Goal: Check status: Check status

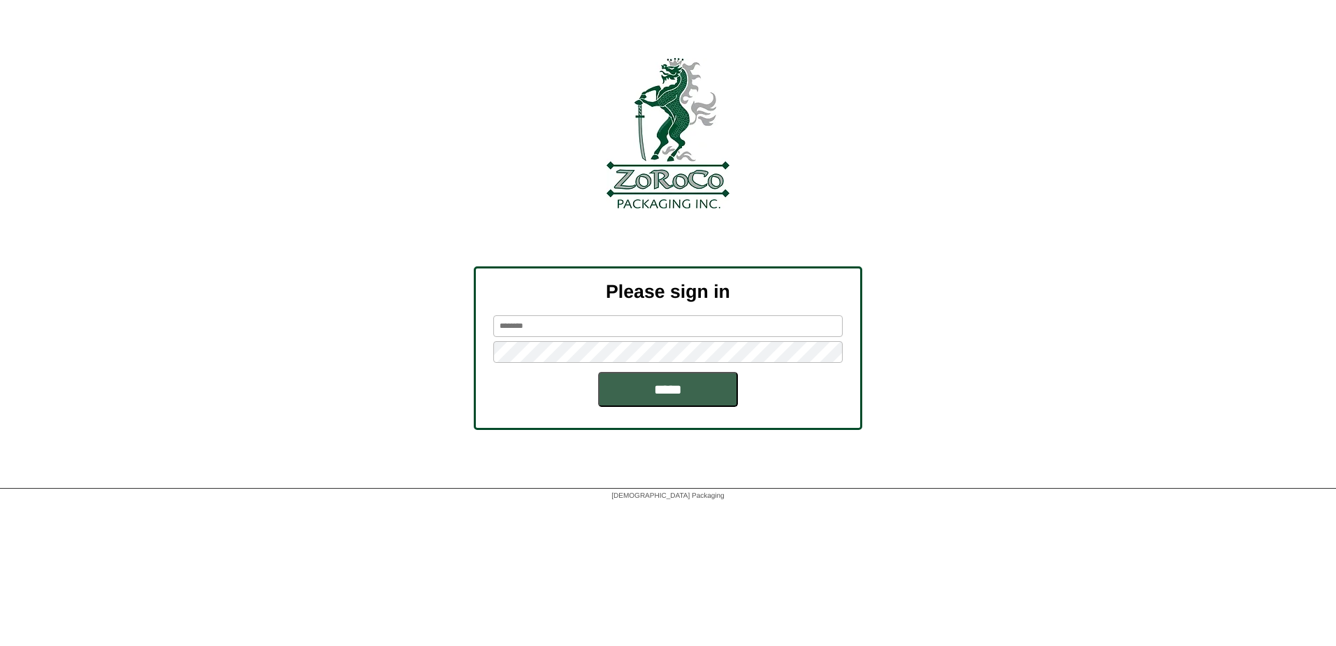
type input "*****"
click at [666, 396] on input "*****" at bounding box center [668, 389] width 140 height 35
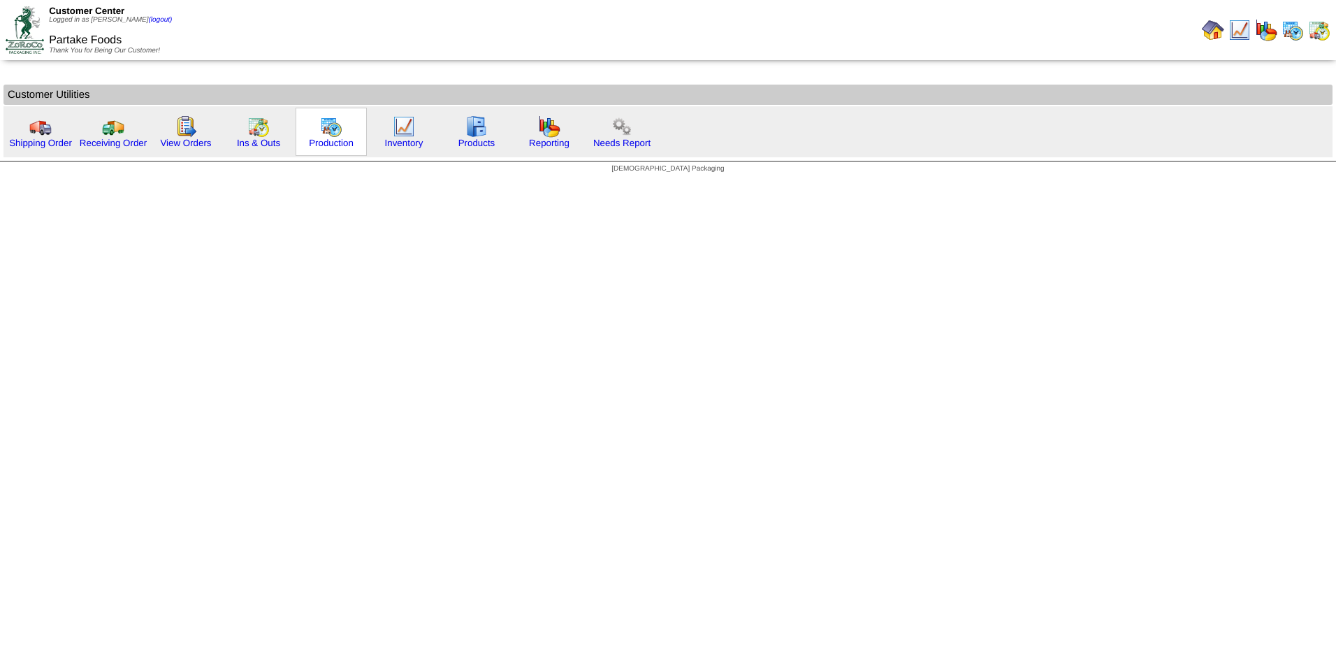
click at [331, 137] on img at bounding box center [331, 126] width 22 height 22
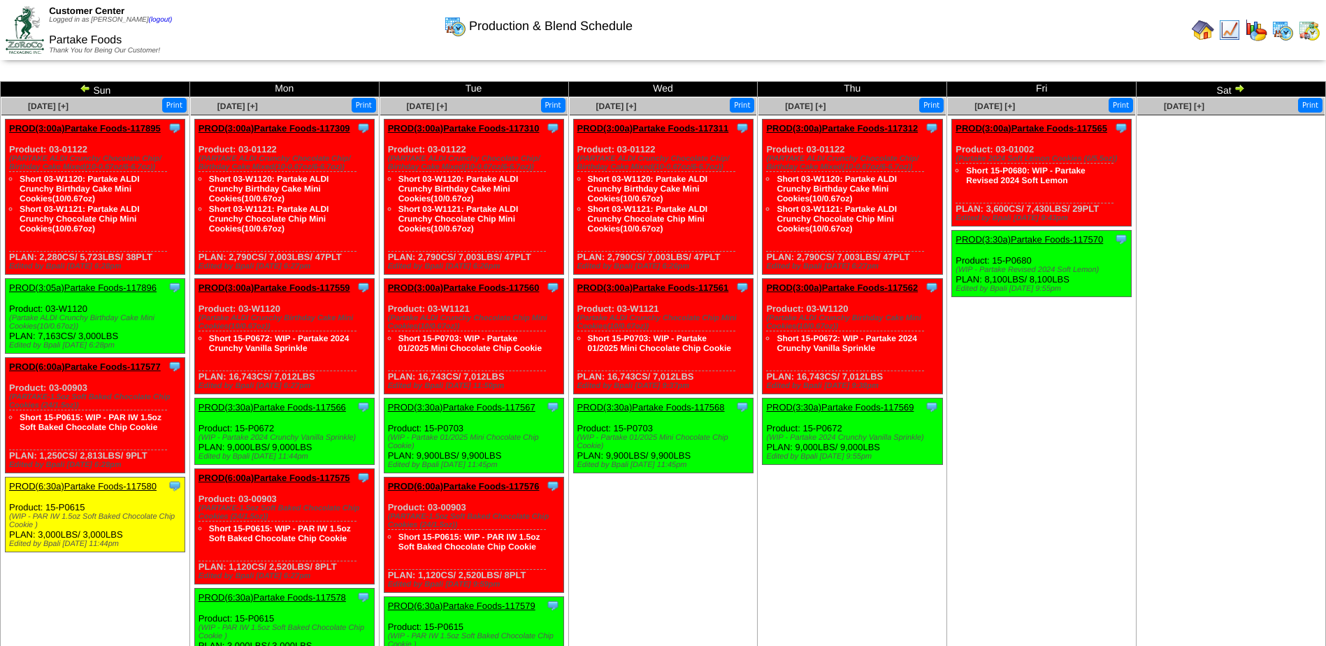
click at [1213, 32] on img at bounding box center [1203, 30] width 22 height 22
click at [1208, 31] on img at bounding box center [1203, 30] width 22 height 22
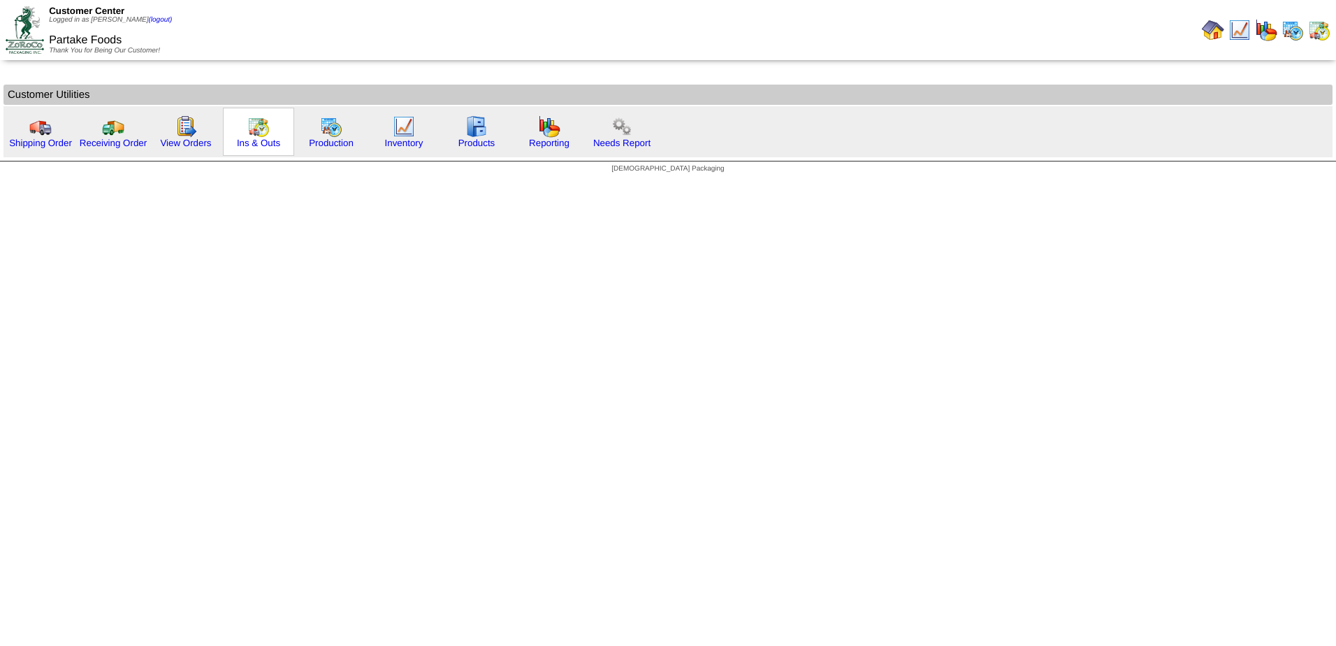
click at [255, 137] on img at bounding box center [258, 126] width 22 height 22
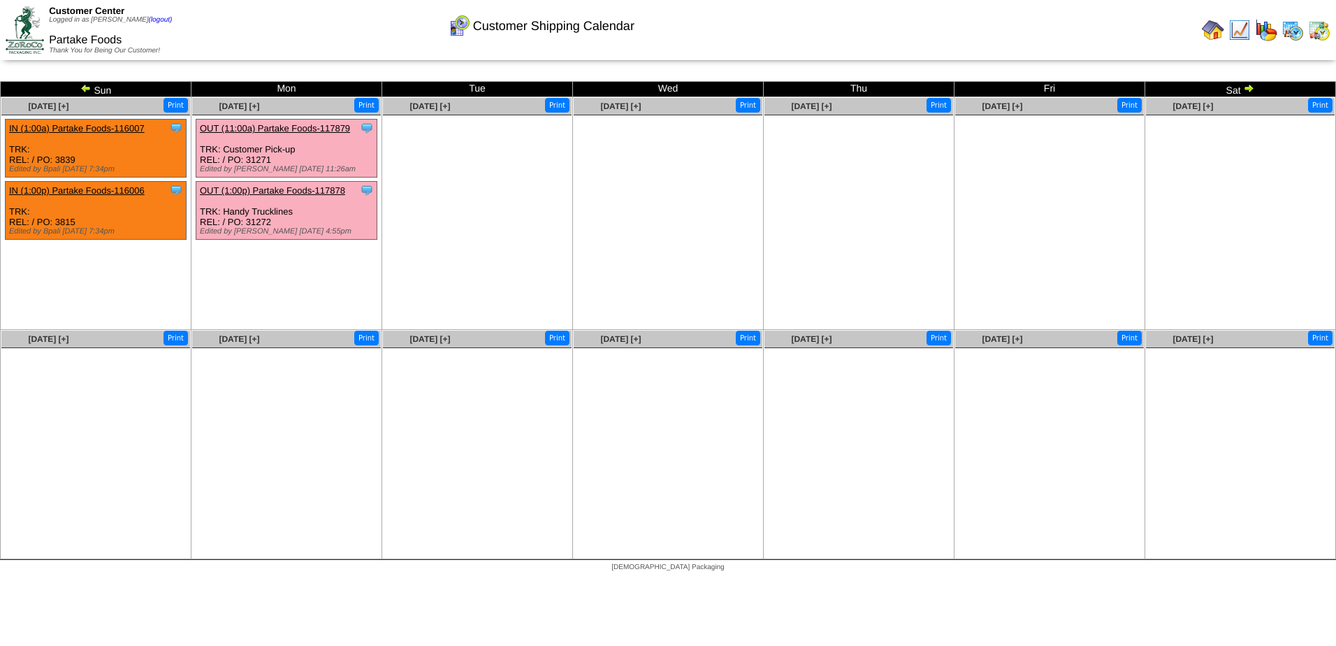
click at [84, 88] on img at bounding box center [85, 87] width 11 height 11
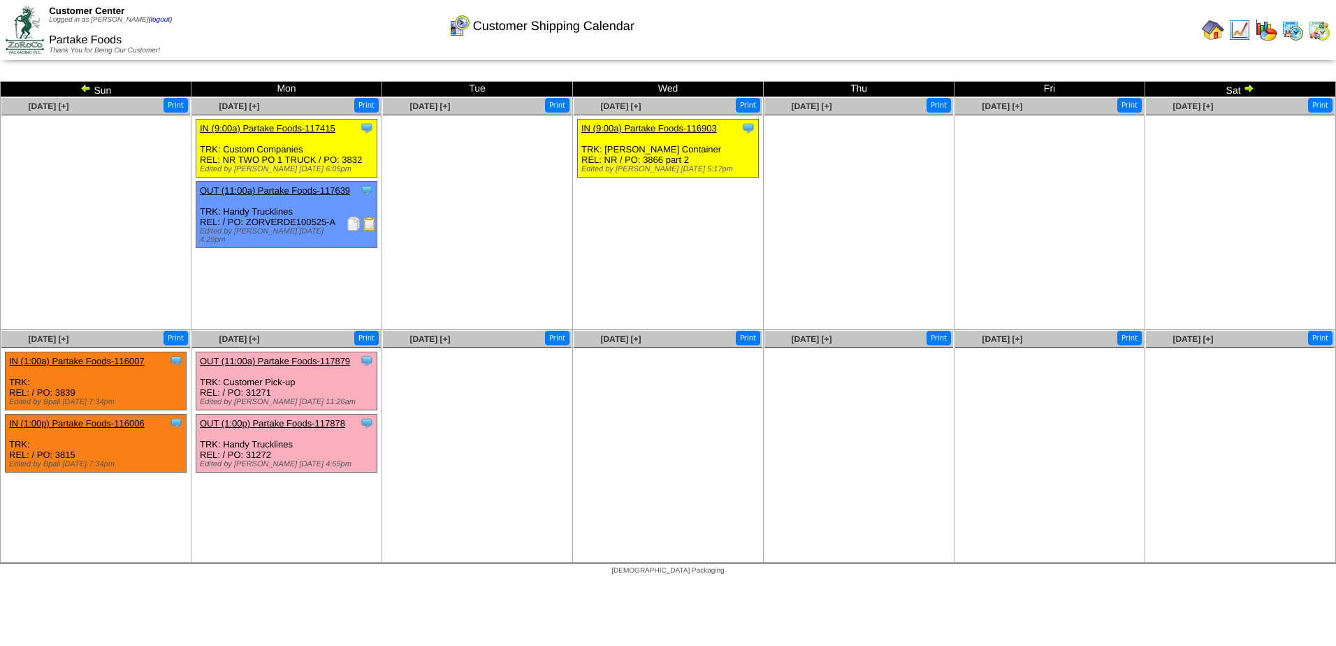
click at [87, 87] on img at bounding box center [85, 87] width 11 height 11
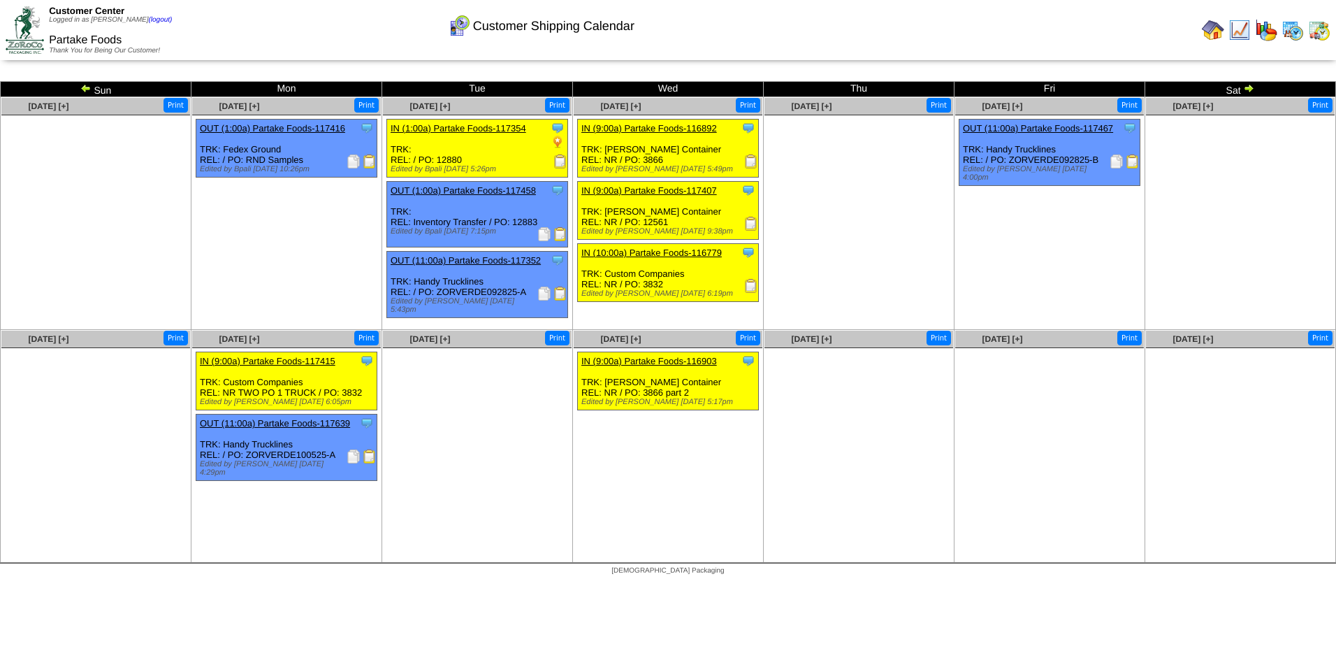
click at [88, 87] on img at bounding box center [85, 87] width 11 height 11
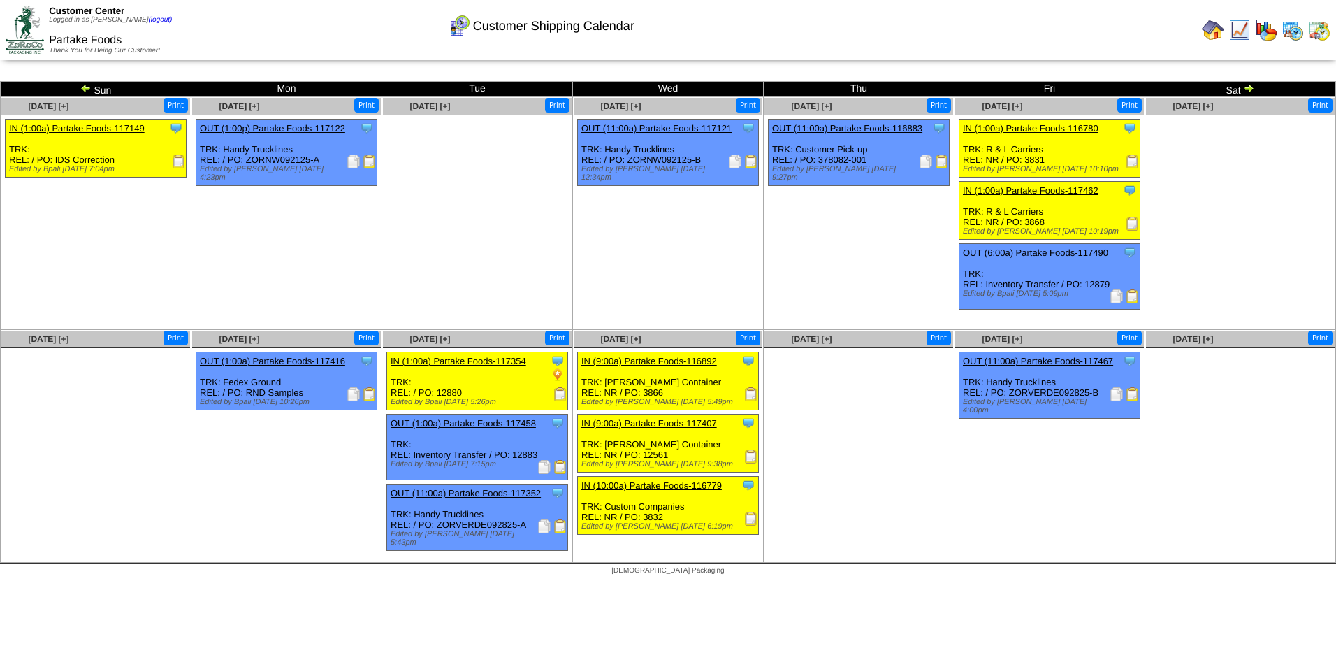
click at [1252, 89] on img at bounding box center [1248, 87] width 11 height 11
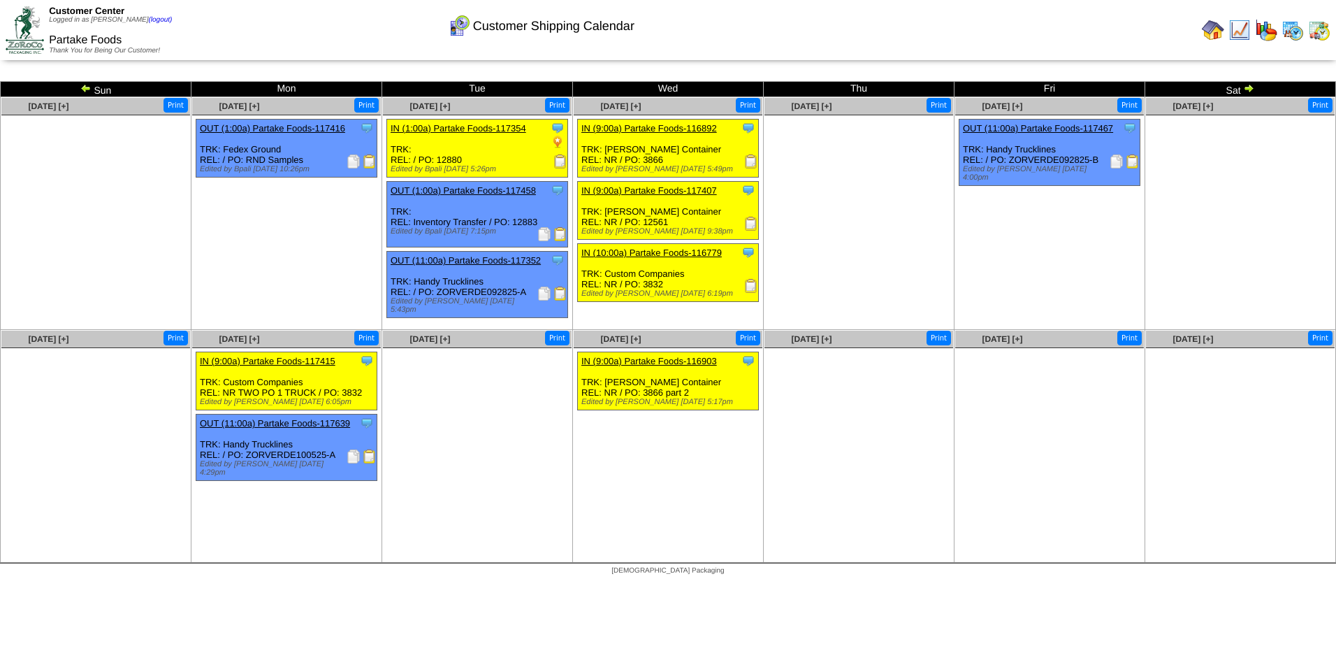
click at [1251, 89] on img at bounding box center [1248, 87] width 11 height 11
